Goal: Download file/media

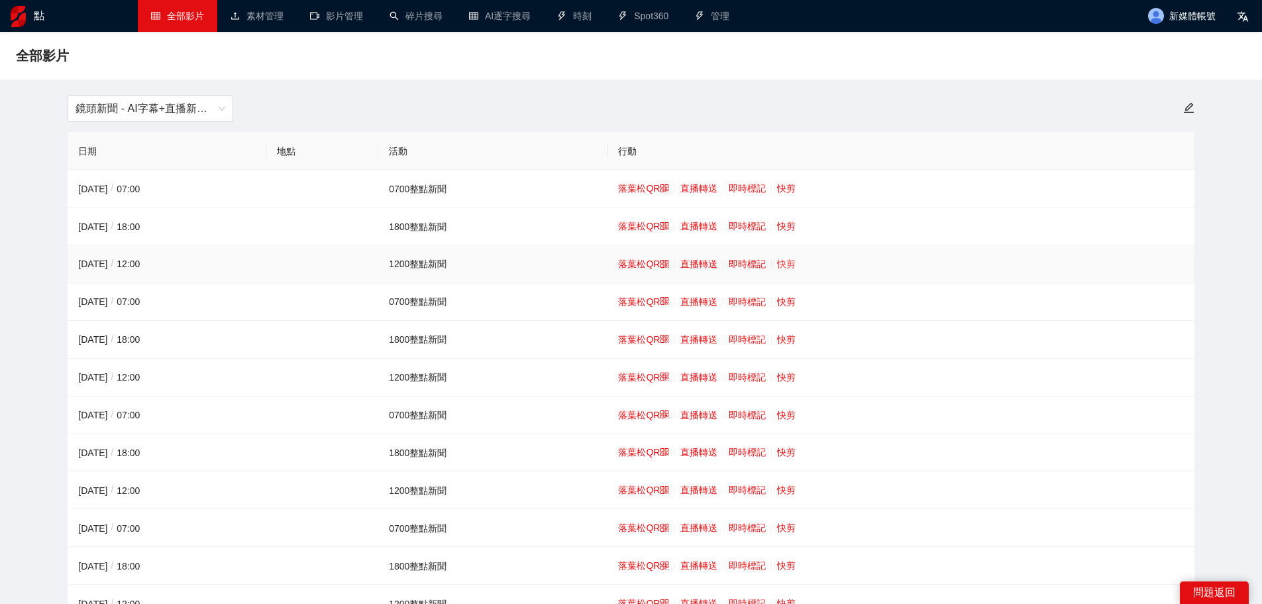
click at [779, 263] on font "快剪" at bounding box center [786, 263] width 19 height 11
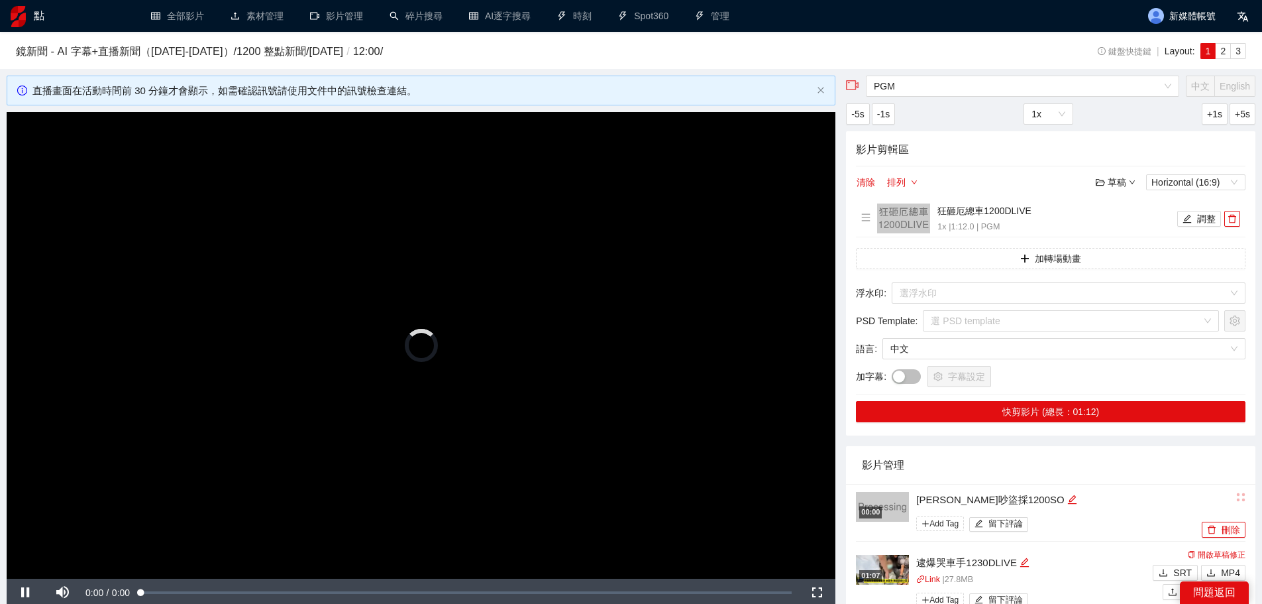
click at [471, 352] on video "Video Player" at bounding box center [421, 345] width 829 height 467
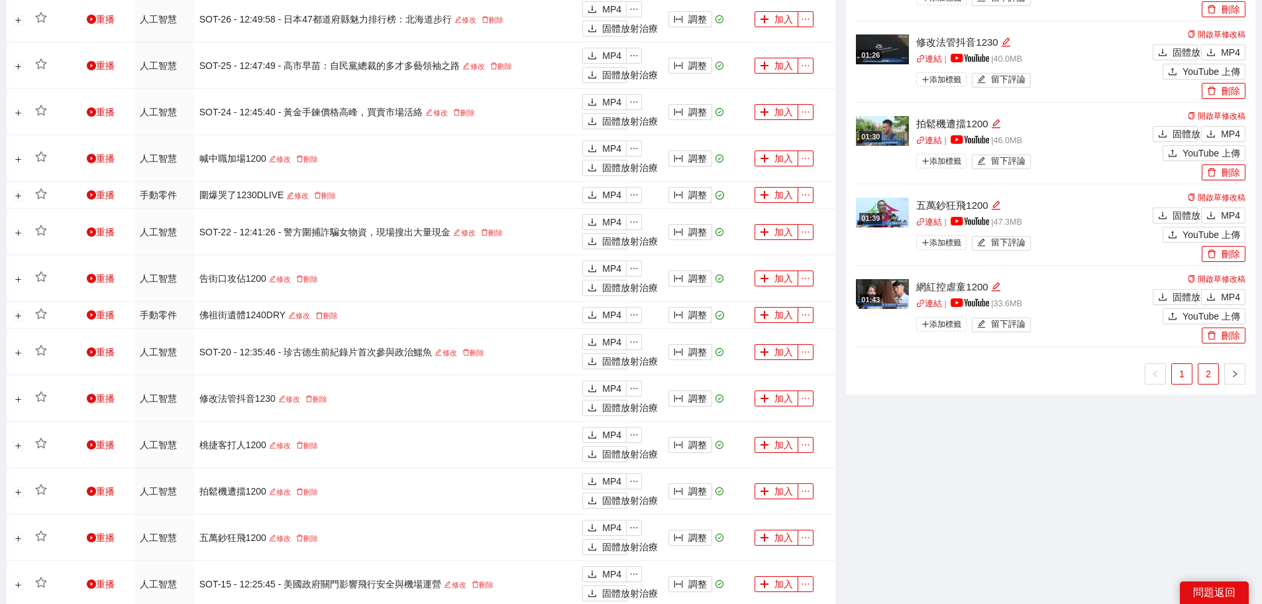
click at [1204, 374] on link "2" at bounding box center [1209, 374] width 20 height 20
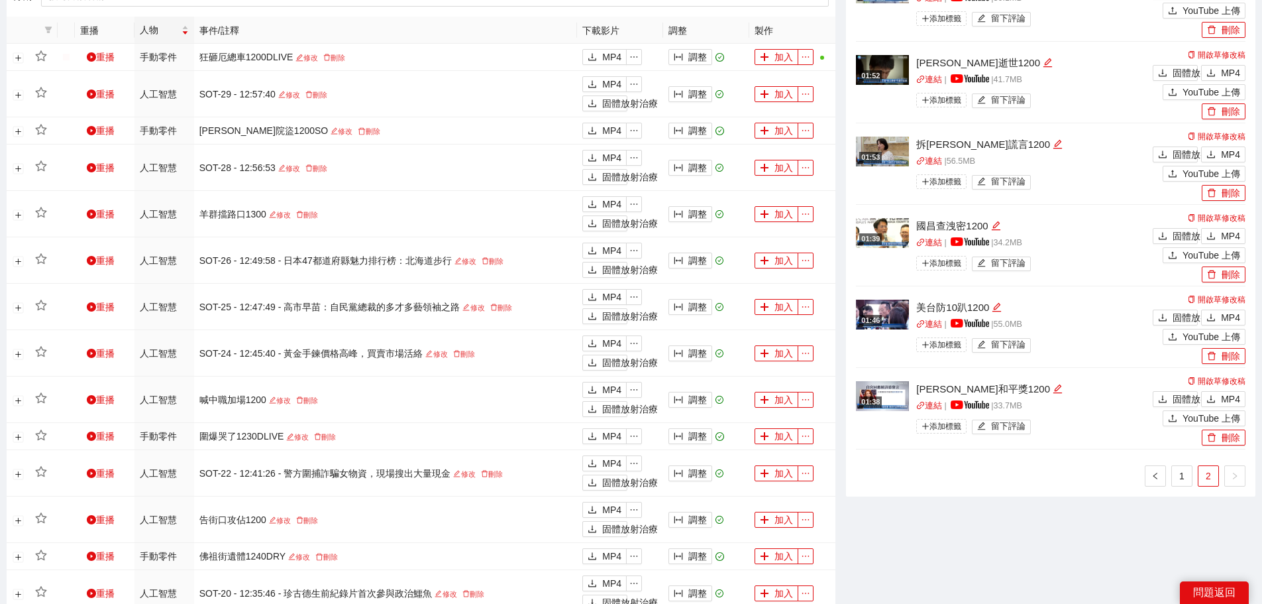
scroll to position [663, 0]
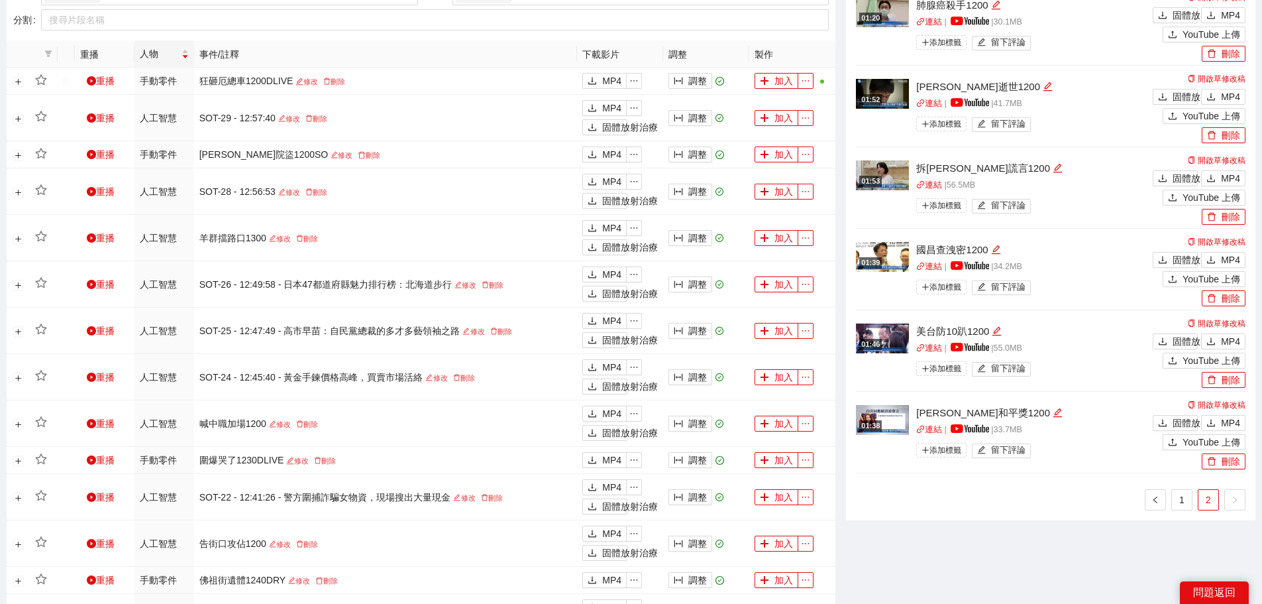
drag, startPoint x: 1039, startPoint y: 497, endPoint x: 1032, endPoint y: 494, distance: 8.0
click at [1034, 494] on ul "1 2" at bounding box center [1051, 499] width 390 height 21
click at [1235, 418] on font "MP4" at bounding box center [1230, 423] width 19 height 11
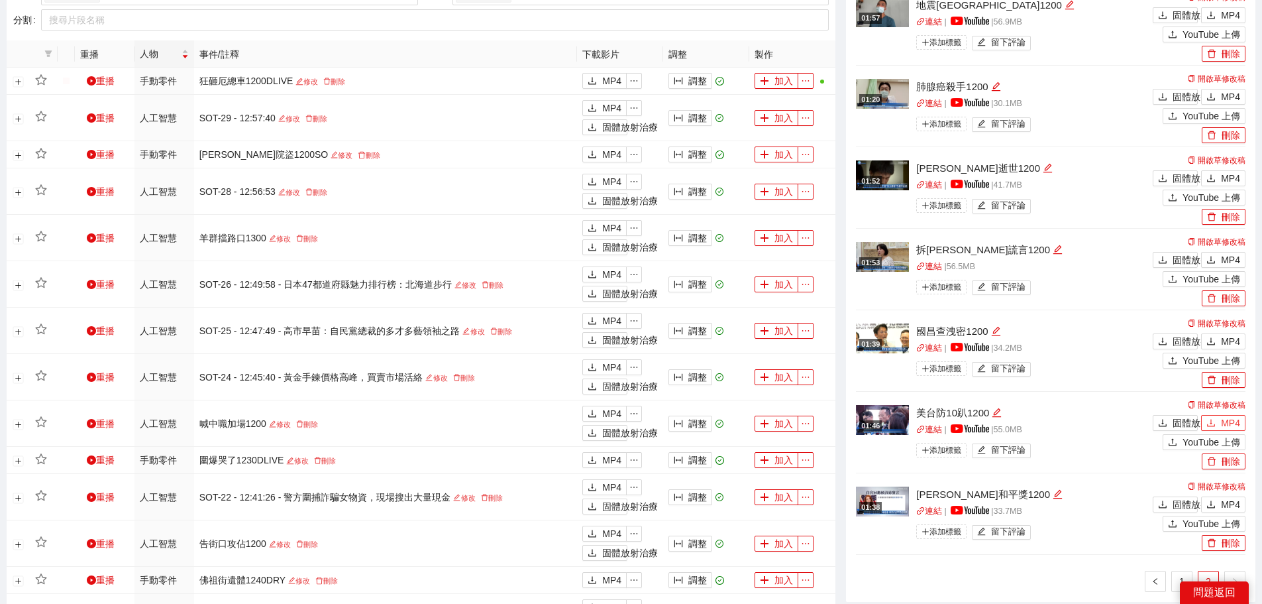
click at [1228, 418] on font "MP4" at bounding box center [1230, 423] width 19 height 11
click at [1223, 340] on font "MP4" at bounding box center [1230, 341] width 19 height 11
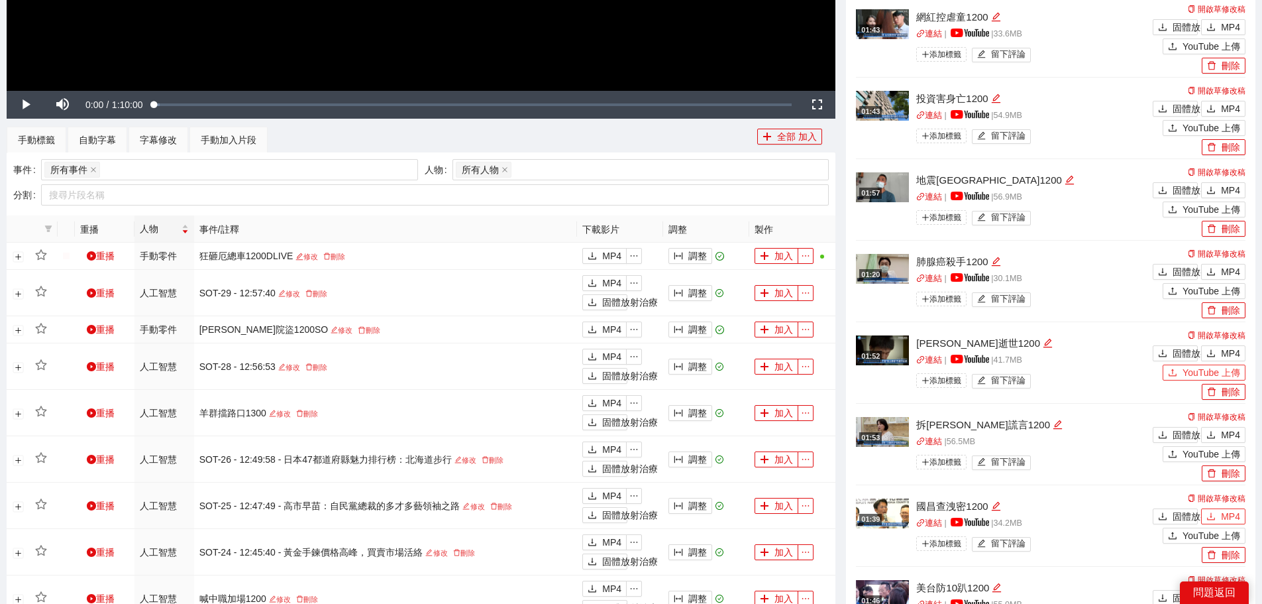
scroll to position [464, 0]
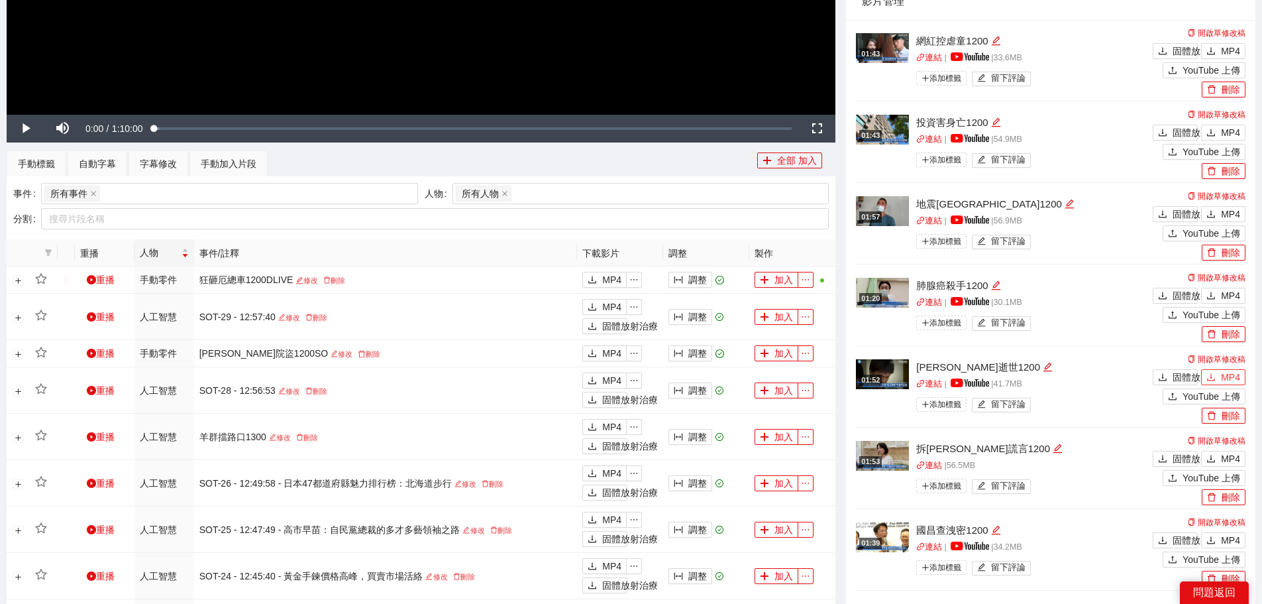
click at [1231, 375] on font "MP4" at bounding box center [1230, 377] width 19 height 11
click at [1212, 290] on button "MP4" at bounding box center [1223, 296] width 44 height 16
click at [1228, 211] on font "MP4" at bounding box center [1230, 214] width 19 height 11
click at [1217, 127] on button "MP4" at bounding box center [1223, 133] width 44 height 16
click at [1213, 53] on icon "下載" at bounding box center [1211, 50] width 9 height 9
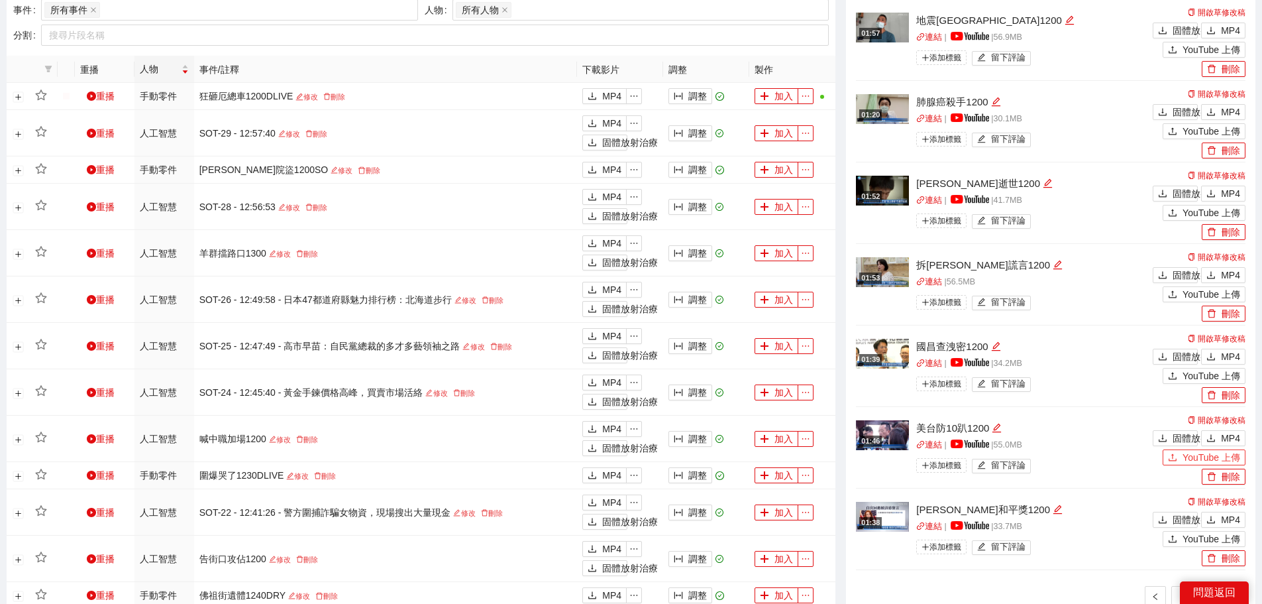
scroll to position [729, 0]
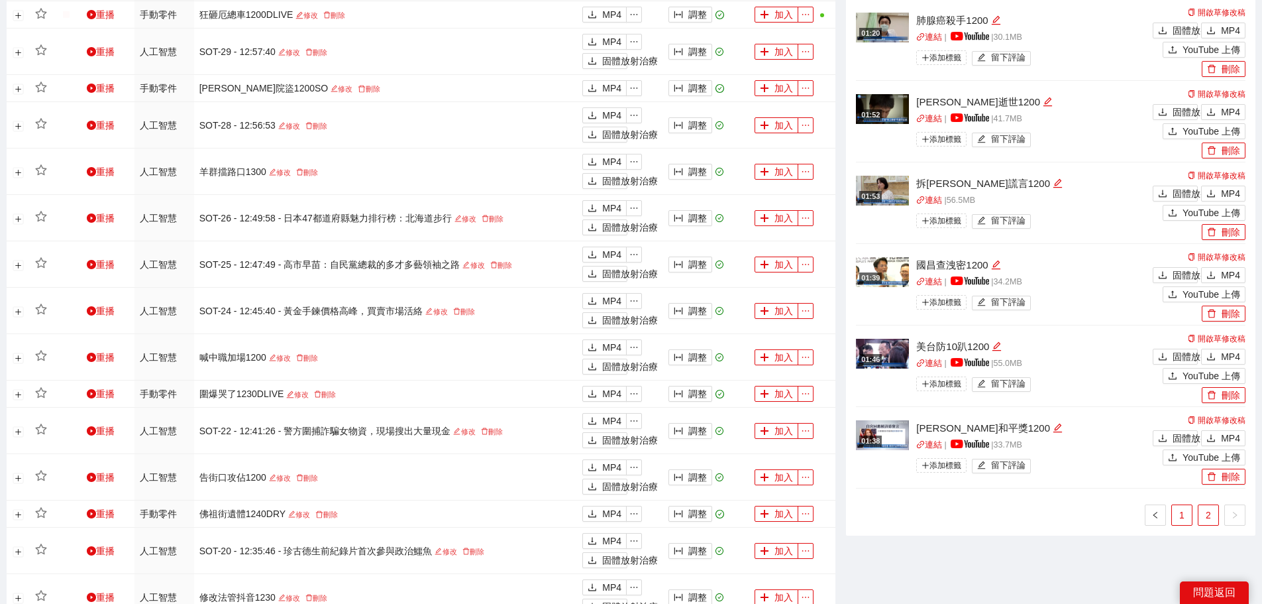
click at [1183, 506] on link "1" at bounding box center [1182, 515] width 20 height 20
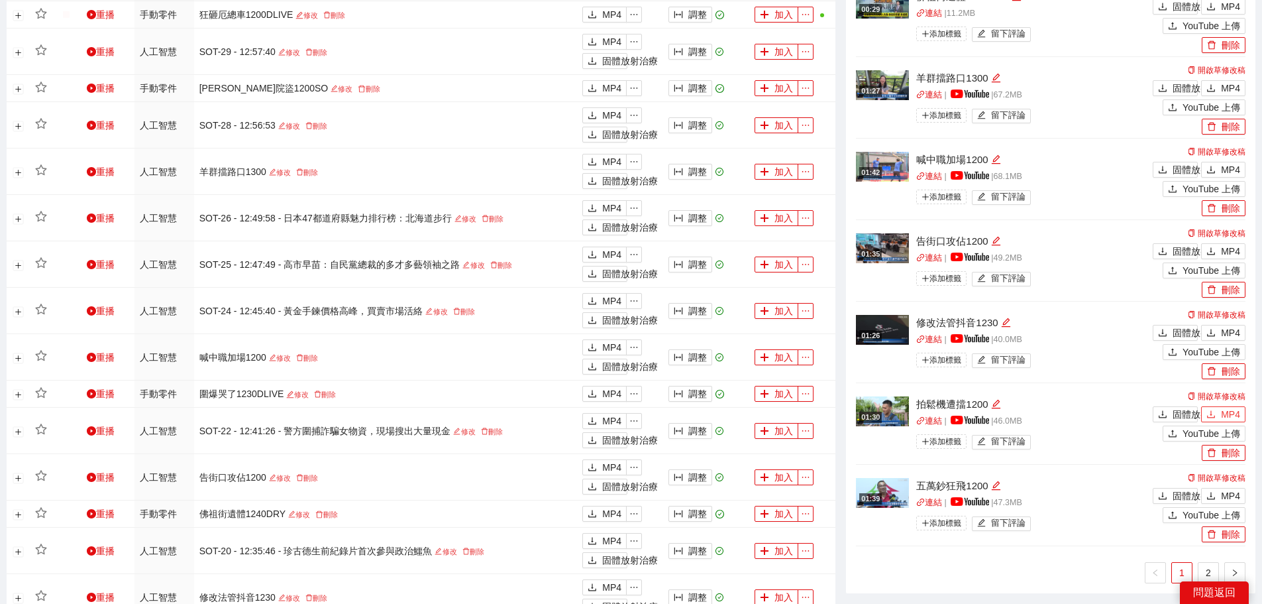
click at [1233, 412] on font "MP4" at bounding box center [1230, 414] width 19 height 11
